Goal: Transaction & Acquisition: Purchase product/service

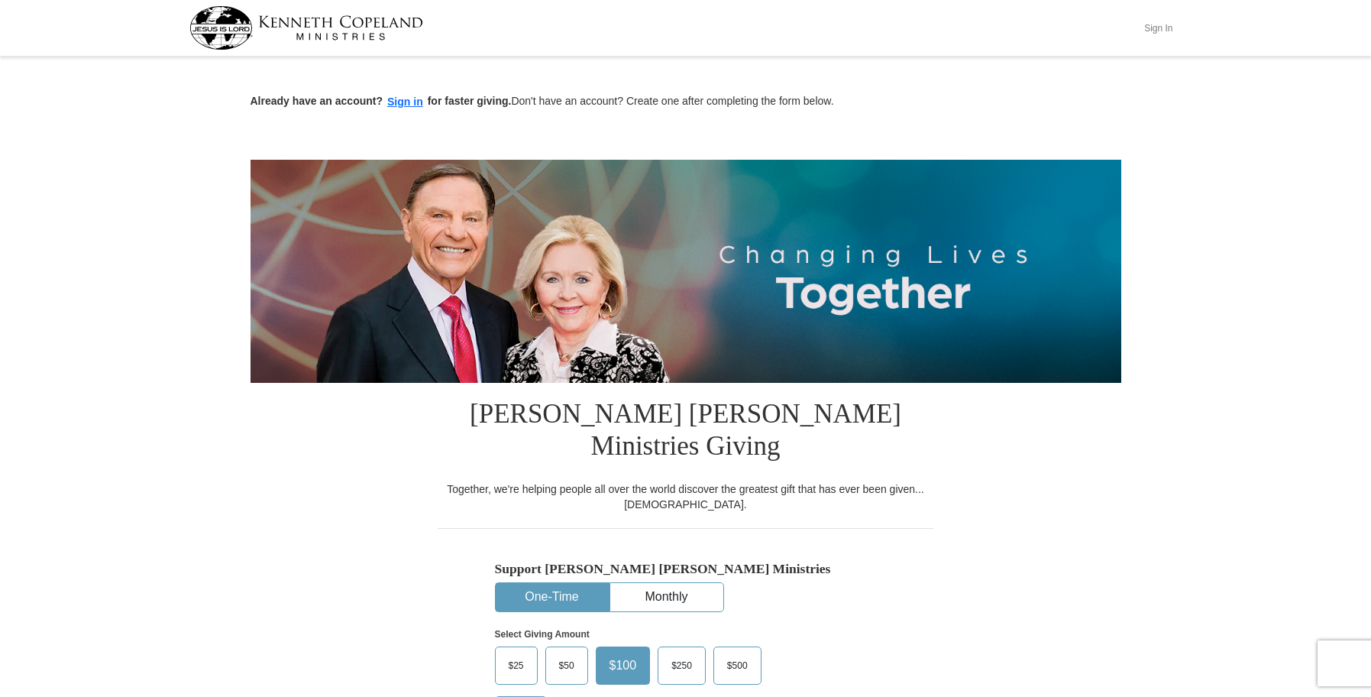
click at [1154, 20] on button "Sign In" at bounding box center [1159, 28] width 46 height 24
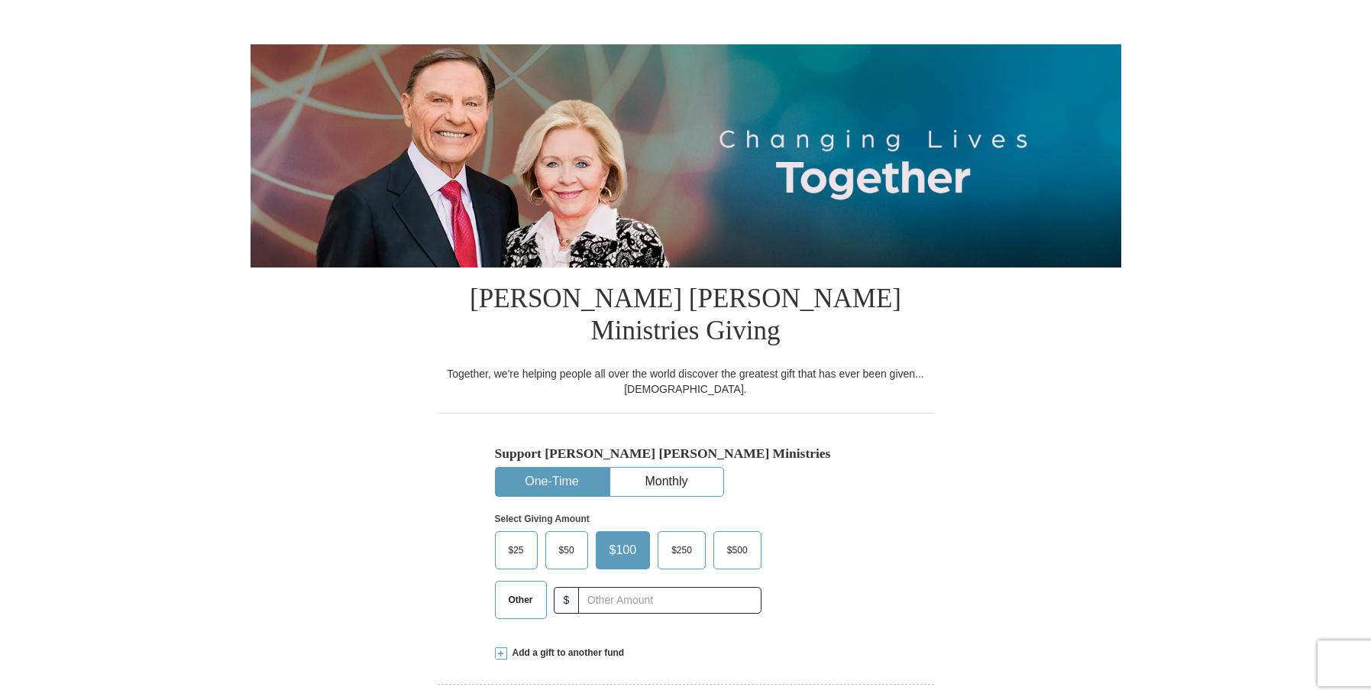
scroll to position [87, 0]
click at [607, 587] on input "text" at bounding box center [669, 600] width 183 height 27
select select "MO"
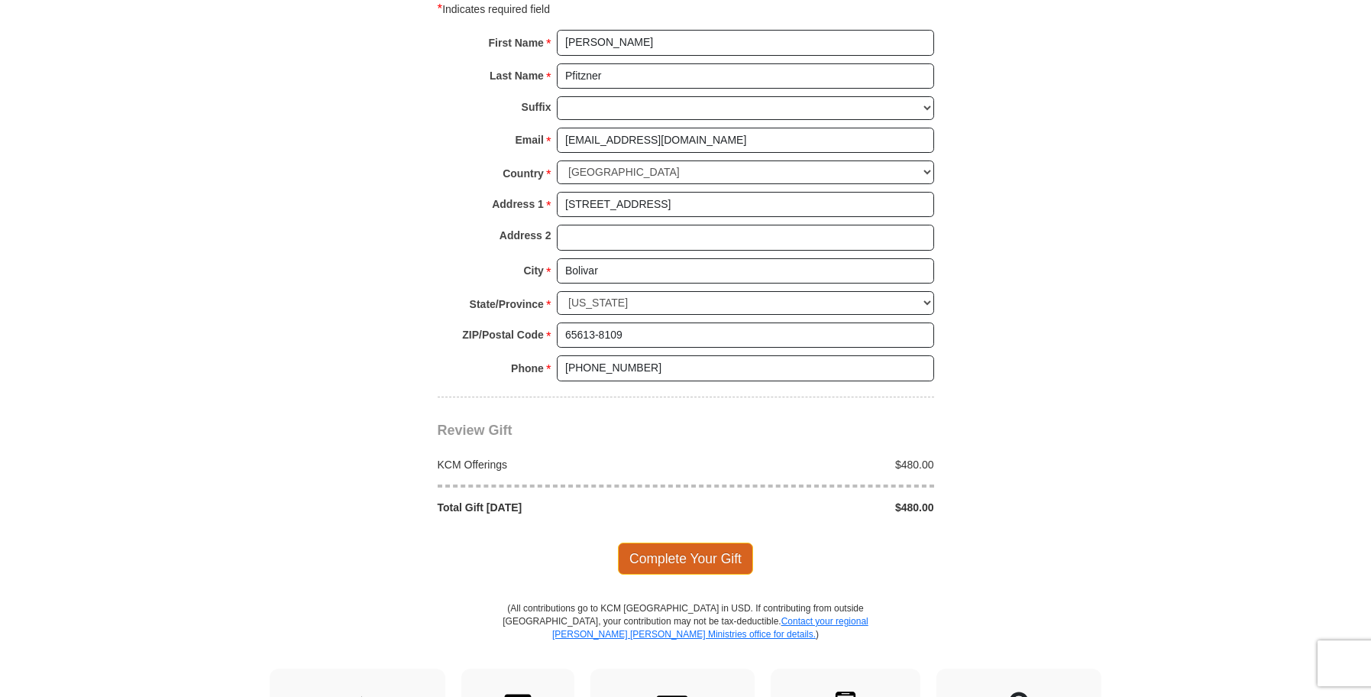
scroll to position [1132, 0]
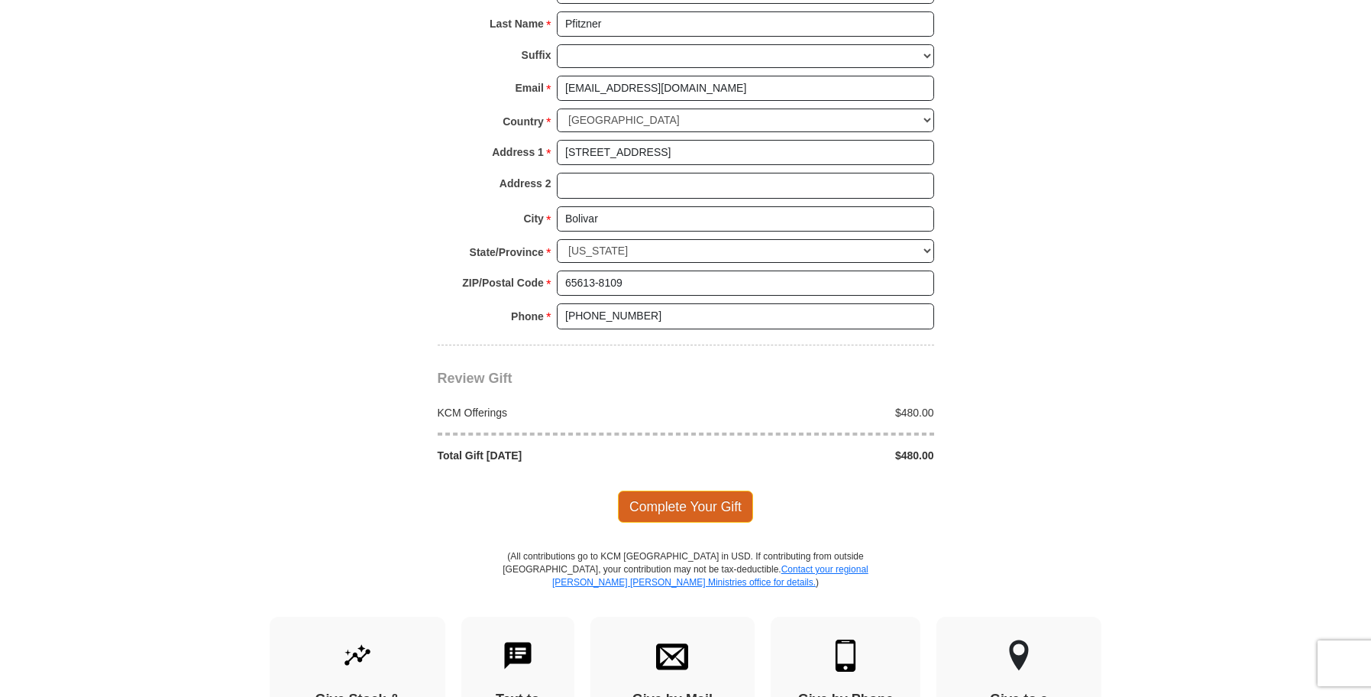
type input "480.00"
click at [705, 490] on span "Complete Your Gift" at bounding box center [685, 506] width 135 height 32
